Goal: Check status: Check status

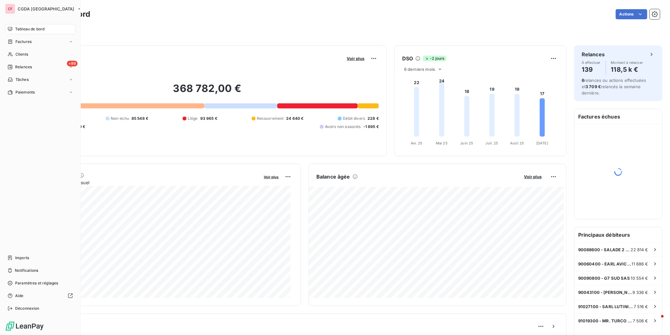
click at [17, 52] on span "Clients" at bounding box center [21, 54] width 13 height 6
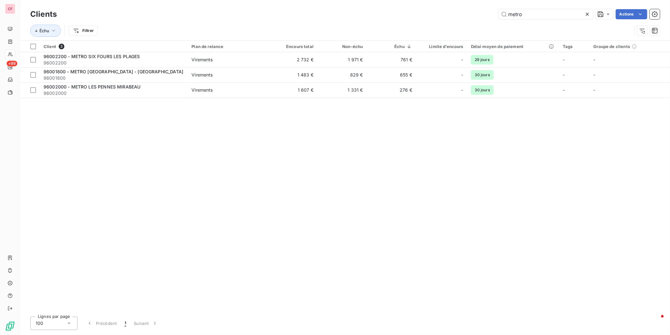
type input "metro"
click at [276, 92] on td "1 607 €" at bounding box center [292, 89] width 49 height 15
click at [145, 70] on span "96001800 - METRO [GEOGRAPHIC_DATA] - [GEOGRAPHIC_DATA]" at bounding box center [114, 71] width 140 height 5
click at [130, 61] on span "96002200" at bounding box center [114, 63] width 140 height 6
click at [100, 92] on span "96002000" at bounding box center [114, 93] width 140 height 6
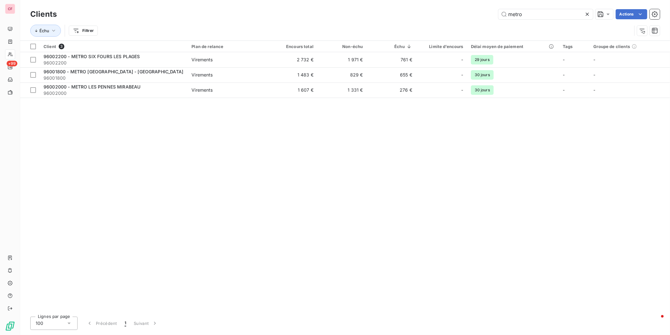
click at [170, 66] on td "96002200 - METRO SIX FOURS LES PLAGES 96002200" at bounding box center [114, 59] width 148 height 15
click at [134, 86] on span "96002000 - METRO LES PENNES MIRABEAU" at bounding box center [92, 86] width 97 height 5
click at [210, 72] on div "Virements" at bounding box center [202, 75] width 21 height 6
click at [125, 56] on span "96002200 - METRO SIX FOURS LES PLAGES" at bounding box center [92, 56] width 97 height 5
click at [145, 93] on span "96002000" at bounding box center [114, 93] width 140 height 6
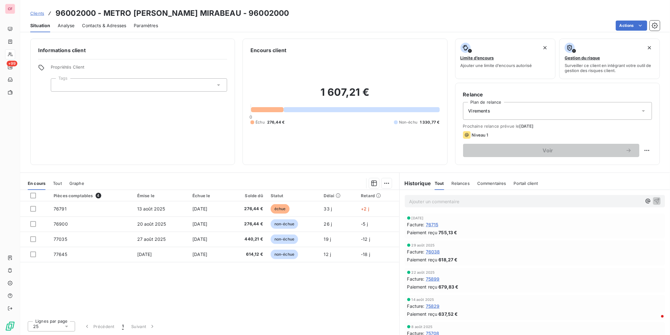
click at [585, 226] on div "Facture : 76715" at bounding box center [534, 224] width 255 height 7
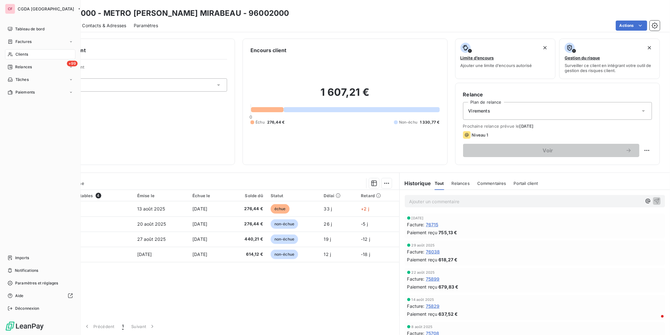
click at [15, 54] on span "Clients" at bounding box center [21, 54] width 13 height 6
